Goal: Find specific page/section: Find specific page/section

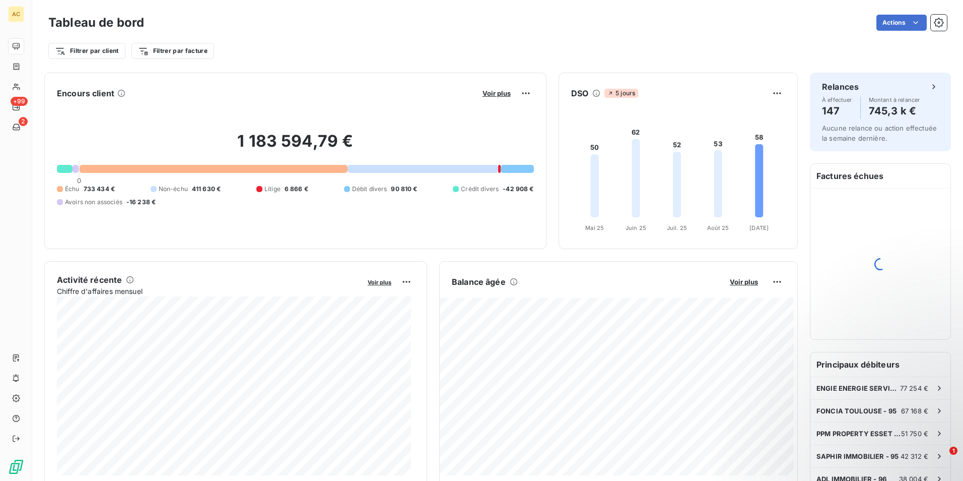
drag, startPoint x: 739, startPoint y: 149, endPoint x: 719, endPoint y: 34, distance: 116.7
click at [719, 34] on div "Filtrer par client Filtrer par facture" at bounding box center [497, 46] width 899 height 27
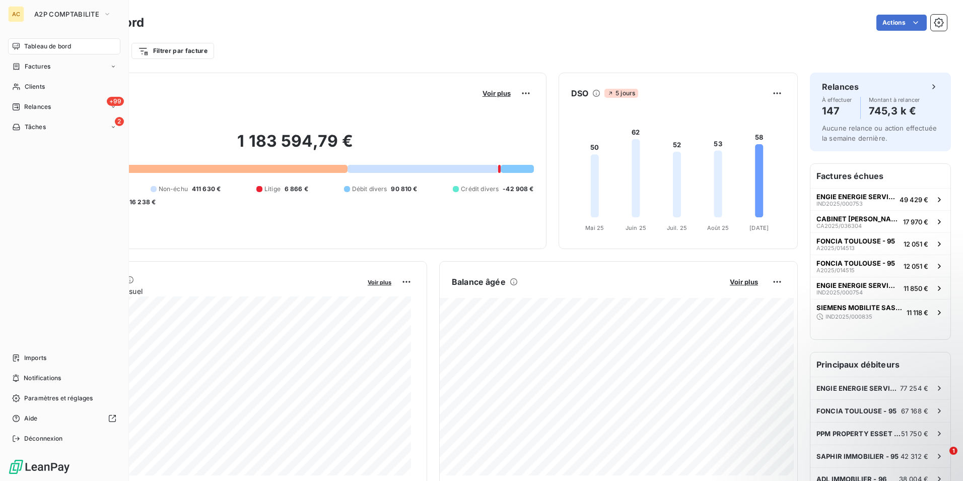
click at [46, 46] on span "Tableau de bord" at bounding box center [47, 46] width 47 height 9
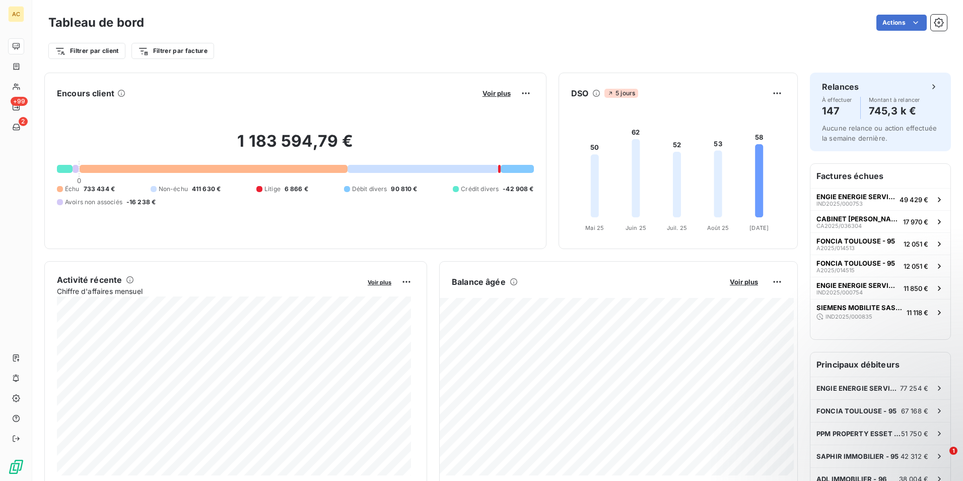
click at [173, 42] on div "Filtrer par client Filtrer par facture" at bounding box center [497, 50] width 899 height 19
click at [174, 56] on html "AC +99 2 Tableau de bord Actions Filtrer par client Filtrer par facture Encours…" at bounding box center [481, 240] width 963 height 481
type input "jardins de [PERSON_NAME]"
click at [282, 19] on html "AC +99 2 Tableau de bord Actions Filtrer par client Filtrer par facture jardins…" at bounding box center [481, 240] width 963 height 481
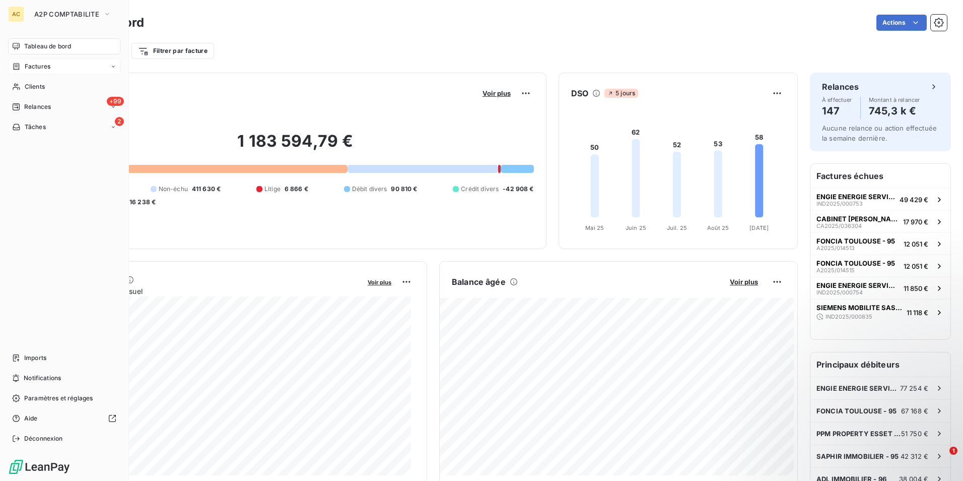
click at [38, 62] on span "Factures" at bounding box center [38, 66] width 26 height 9
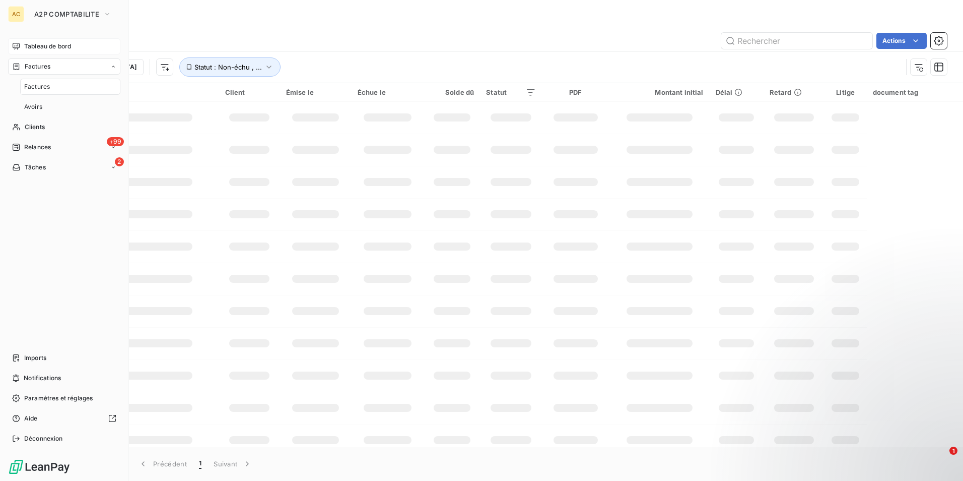
click at [47, 88] on span "Factures" at bounding box center [37, 86] width 26 height 9
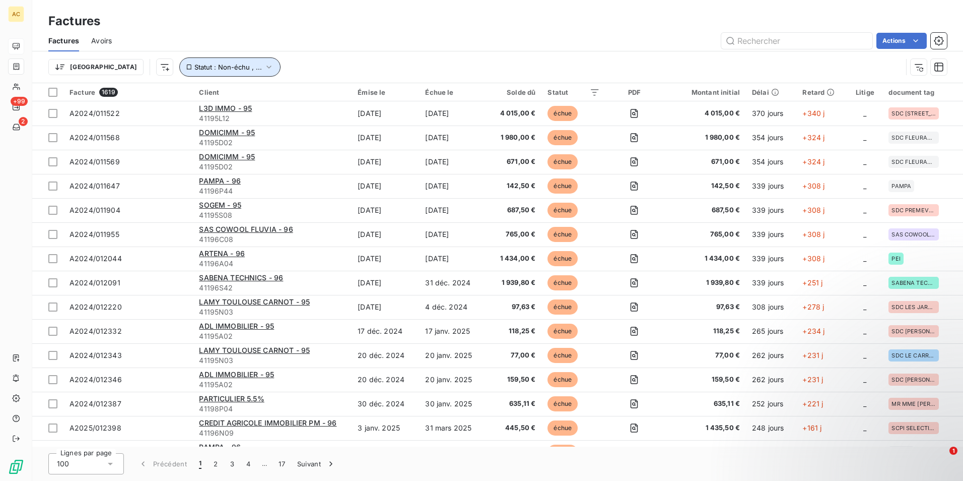
click at [264, 66] on icon "button" at bounding box center [269, 67] width 10 height 10
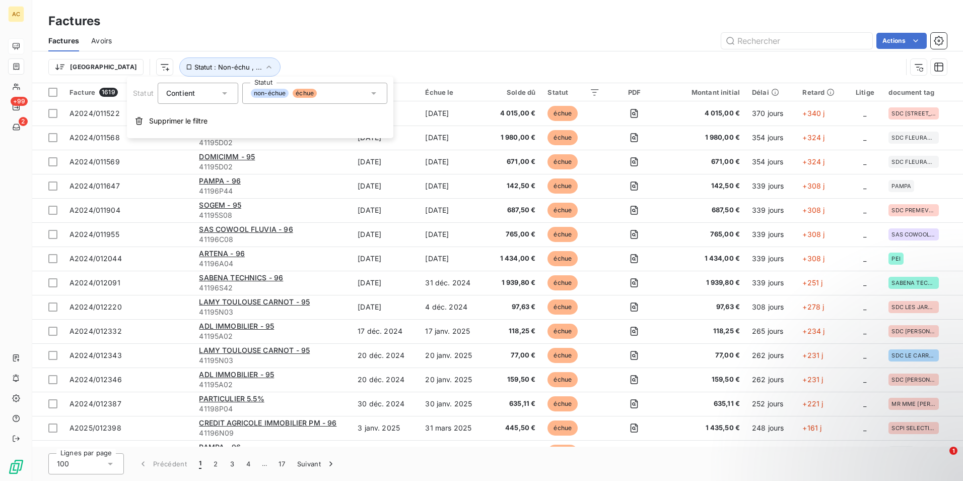
click at [373, 91] on icon at bounding box center [374, 93] width 10 height 10
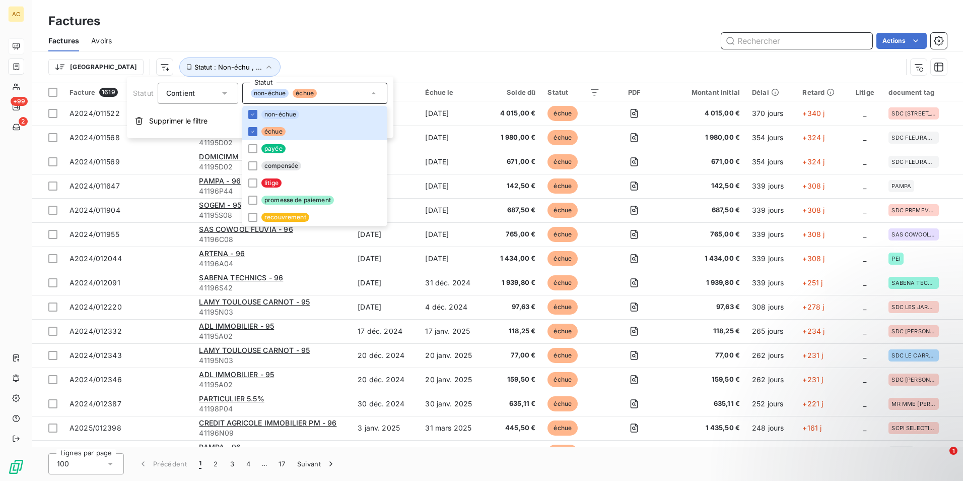
click at [779, 47] on input "text" at bounding box center [796, 41] width 151 height 16
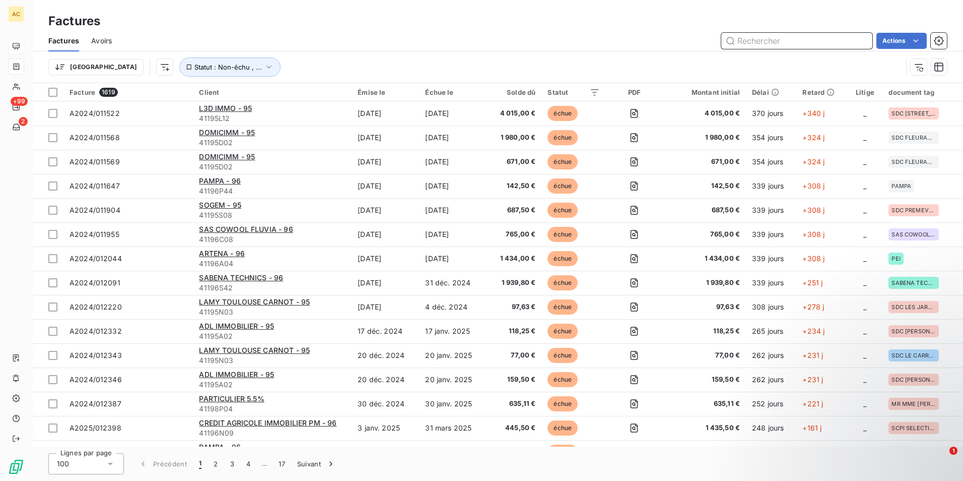
paste input "jardins de [PERSON_NAME]"
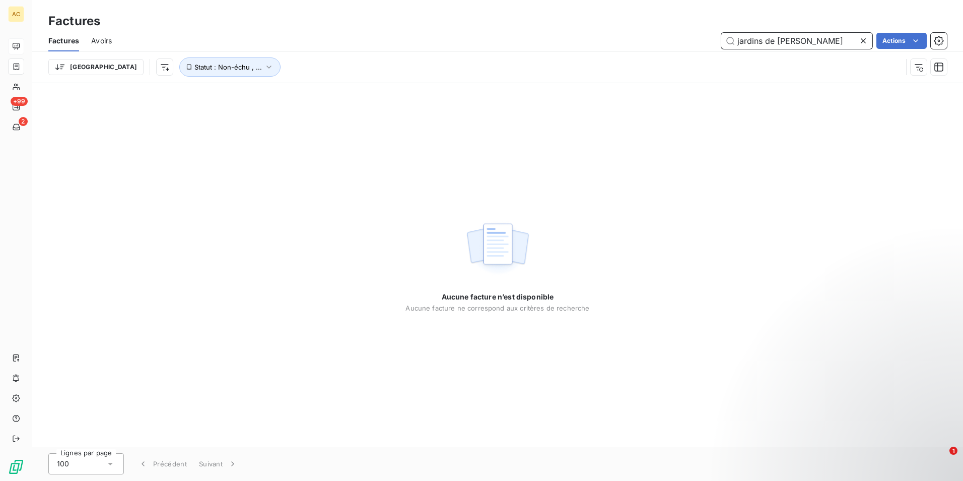
type input "jardins de [PERSON_NAME]"
click at [252, 227] on div "Aucune facture n’est disponible Aucune facture ne correspond aux critères de re…" at bounding box center [497, 264] width 931 height 363
